Goal: Find specific page/section: Find specific page/section

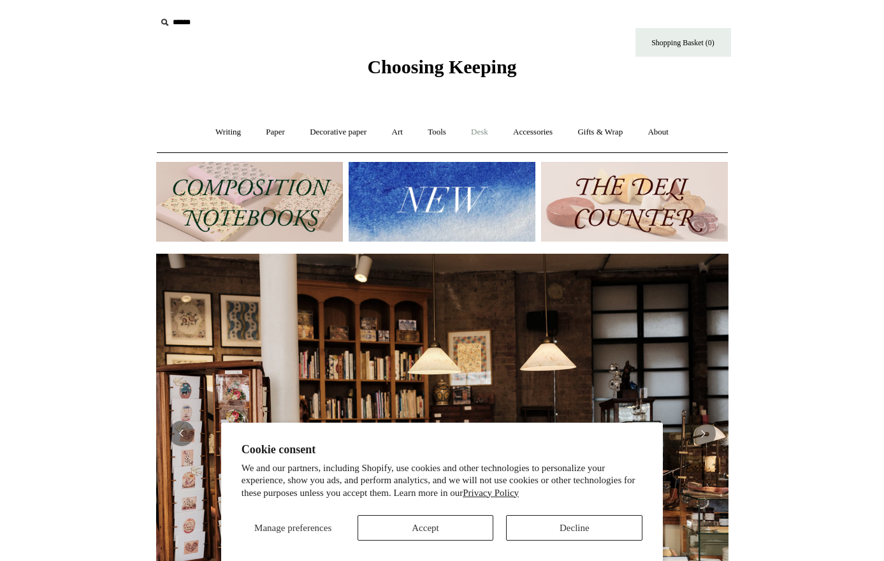
click at [481, 133] on link "Desk +" at bounding box center [480, 132] width 40 height 34
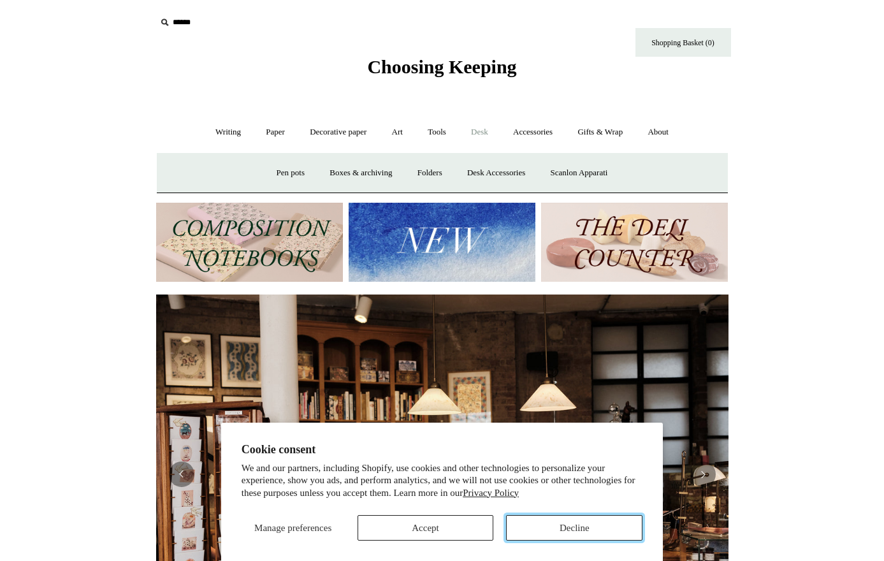
click at [527, 535] on button "Decline" at bounding box center [574, 528] width 136 height 26
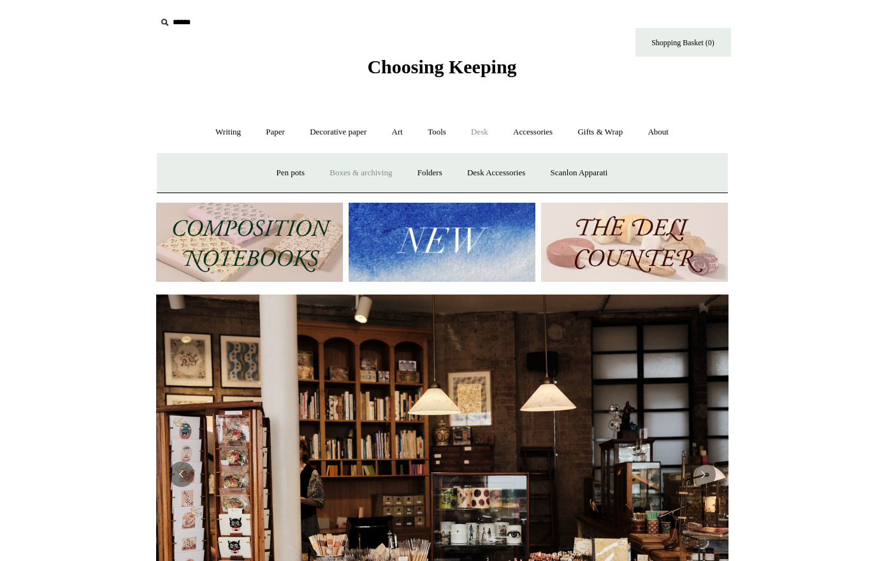
click at [349, 173] on link "Boxes & archiving" at bounding box center [360, 173] width 85 height 34
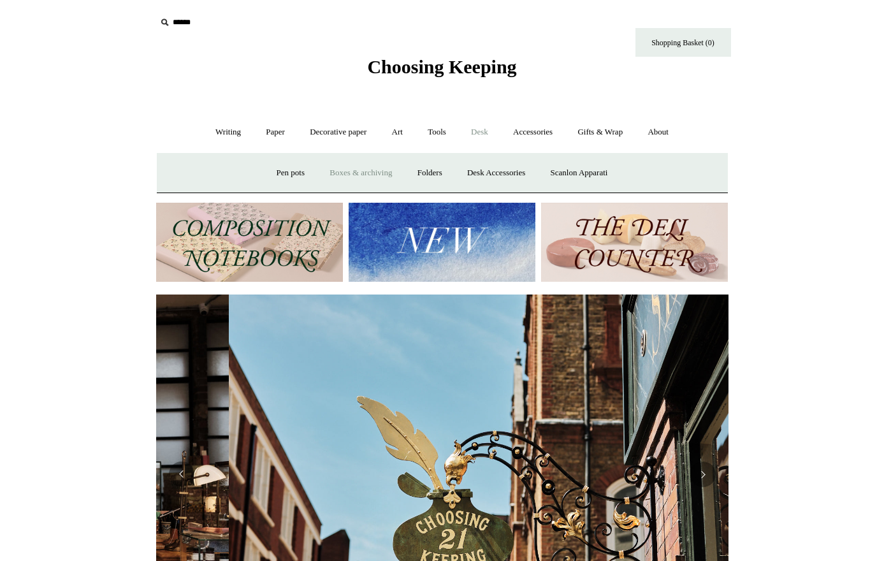
scroll to position [0, 573]
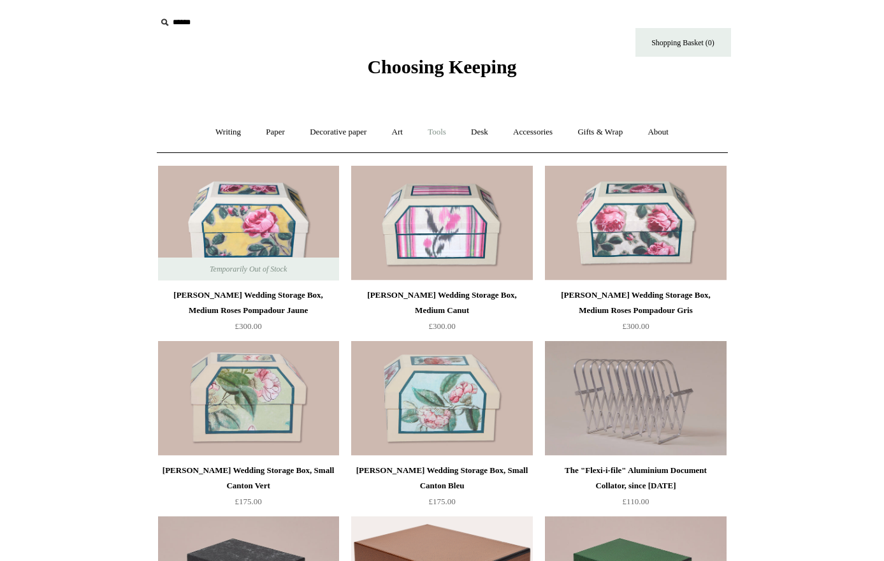
click at [439, 136] on link "Tools +" at bounding box center [436, 132] width 41 height 34
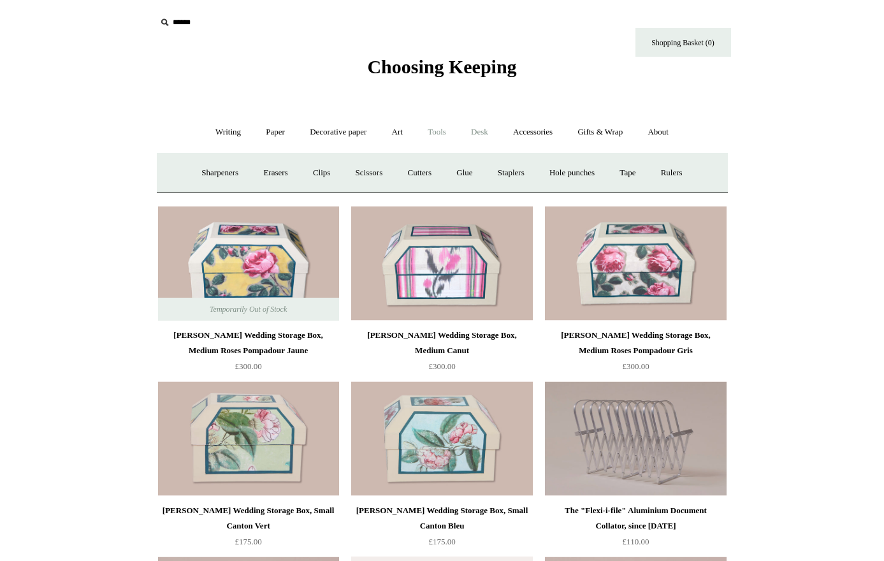
click at [484, 131] on link "Desk +" at bounding box center [480, 132] width 40 height 34
click at [499, 174] on link "Desk Accessories" at bounding box center [496, 173] width 81 height 34
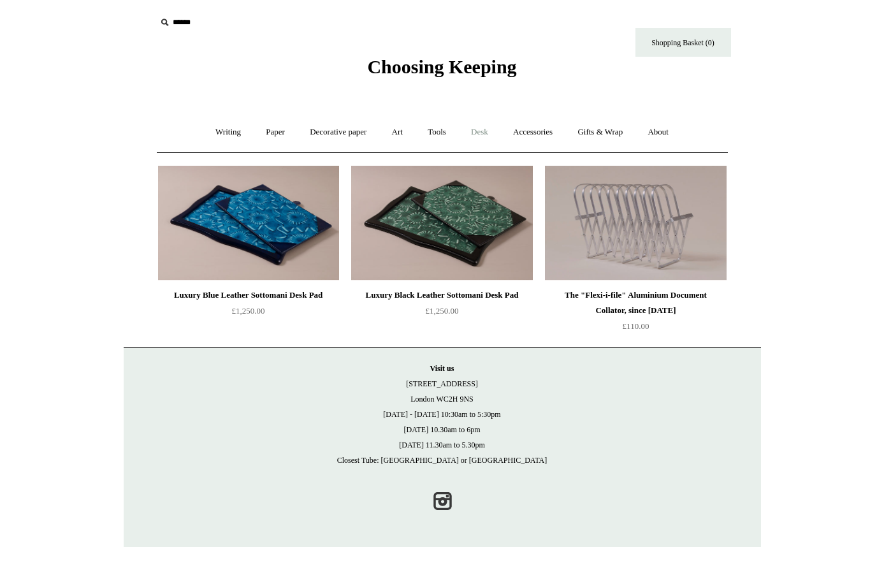
click at [483, 132] on link "Desk +" at bounding box center [480, 132] width 40 height 34
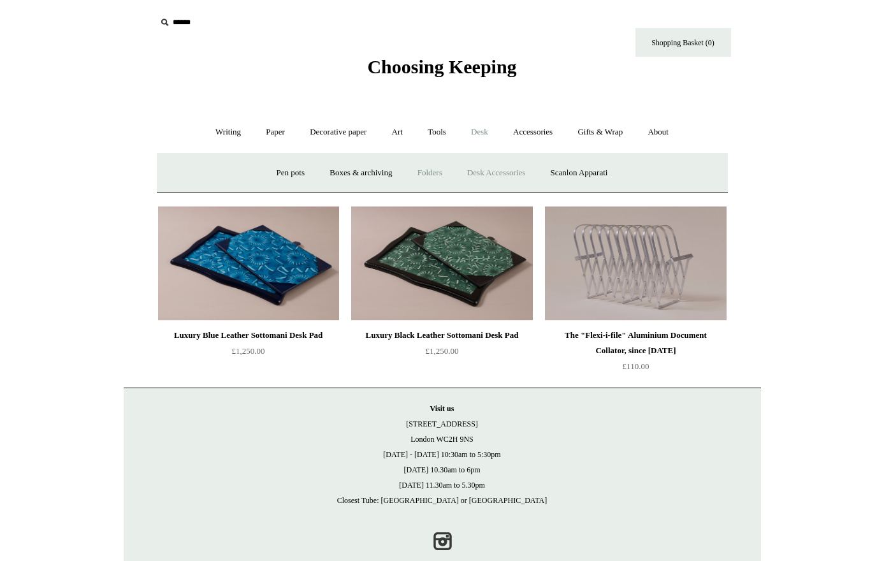
click at [422, 167] on link "Folders" at bounding box center [430, 173] width 48 height 34
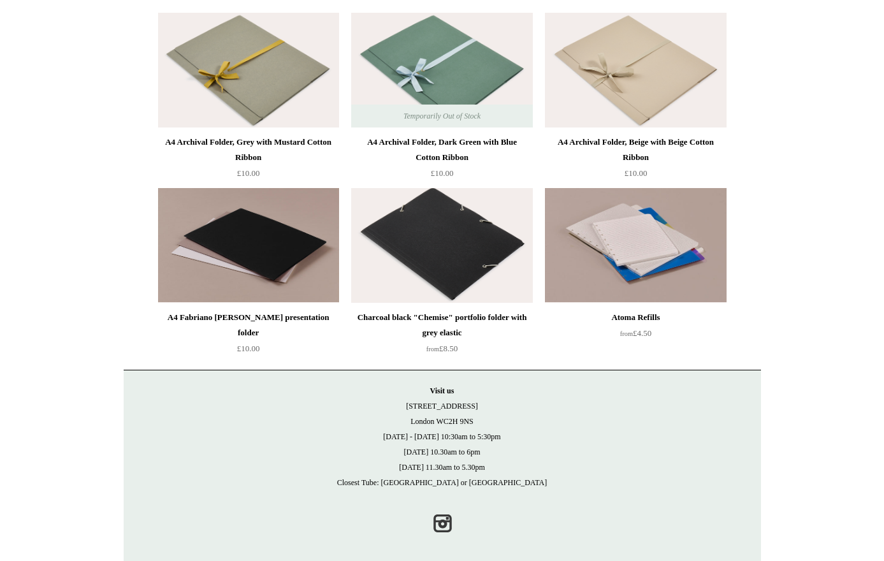
scroll to position [161, 0]
